Goal: Task Accomplishment & Management: Use online tool/utility

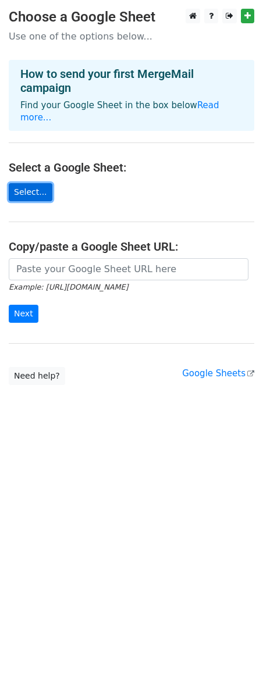
click at [31, 183] on link "Select..." at bounding box center [31, 192] width 44 height 18
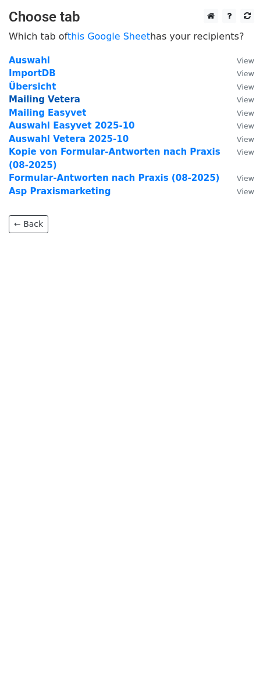
click at [63, 102] on strong "Mailing Vetera" at bounding box center [45, 99] width 72 height 10
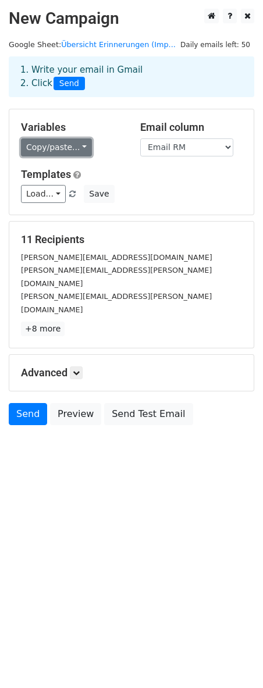
click at [81, 150] on link "Copy/paste..." at bounding box center [56, 147] width 71 height 18
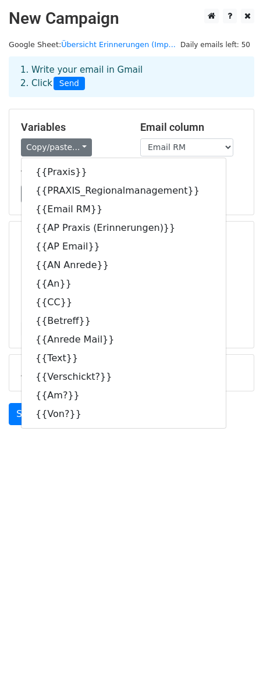
click at [123, 127] on div "Variables Copy/paste... {{Praxis}} {{PRAXIS_Regionalmanagement}} {{Email RM}} {…" at bounding box center [71, 138] width 119 height 35
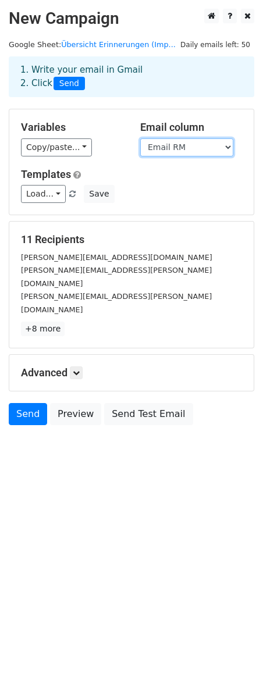
click at [227, 144] on select "Praxis PRAXIS_Regionalmanagement Email RM AP Praxis (Erinnerungen) AP Email AN …" at bounding box center [186, 147] width 93 height 18
select select "An"
click at [140, 138] on select "Praxis PRAXIS_Regionalmanagement Email RM AP Praxis (Erinnerungen) AP Email AN …" at bounding box center [186, 147] width 93 height 18
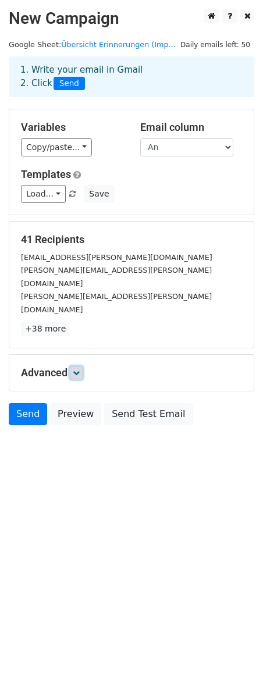
click at [83, 366] on link at bounding box center [76, 372] width 13 height 13
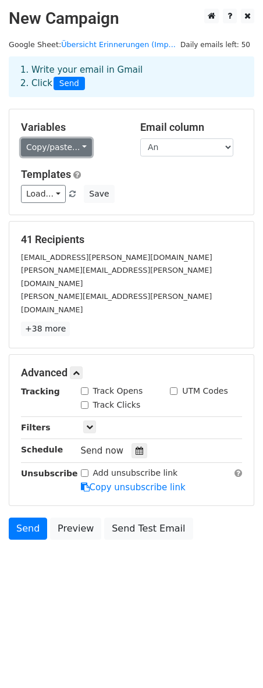
click at [74, 148] on link "Copy/paste..." at bounding box center [56, 147] width 71 height 18
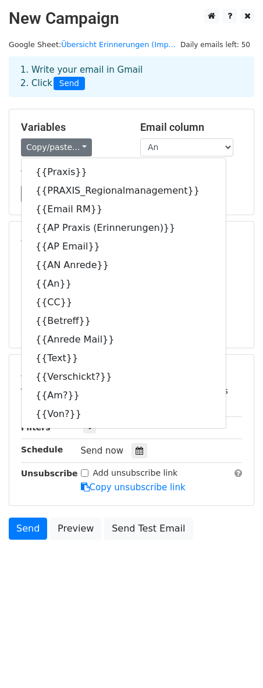
click at [222, 230] on div "41 Recipients [EMAIL_ADDRESS][PERSON_NAME][DOMAIN_NAME] [PERSON_NAME][DOMAIN_NA…" at bounding box center [131, 285] width 244 height 126
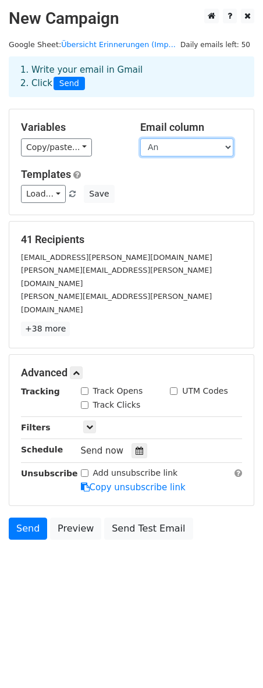
click at [205, 148] on select "Praxis PRAXIS_Regionalmanagement Email RM AP Praxis (Erinnerungen) AP Email AN …" at bounding box center [186, 147] width 93 height 18
click at [140, 138] on select "Praxis PRAXIS_Regionalmanagement Email RM AP Praxis (Erinnerungen) AP Email AN …" at bounding box center [186, 147] width 93 height 18
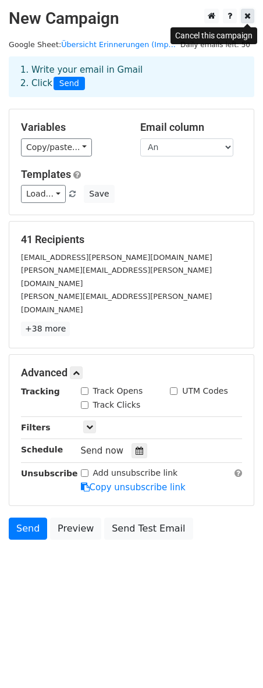
click at [248, 17] on icon at bounding box center [247, 16] width 6 height 8
